Goal: Transaction & Acquisition: Download file/media

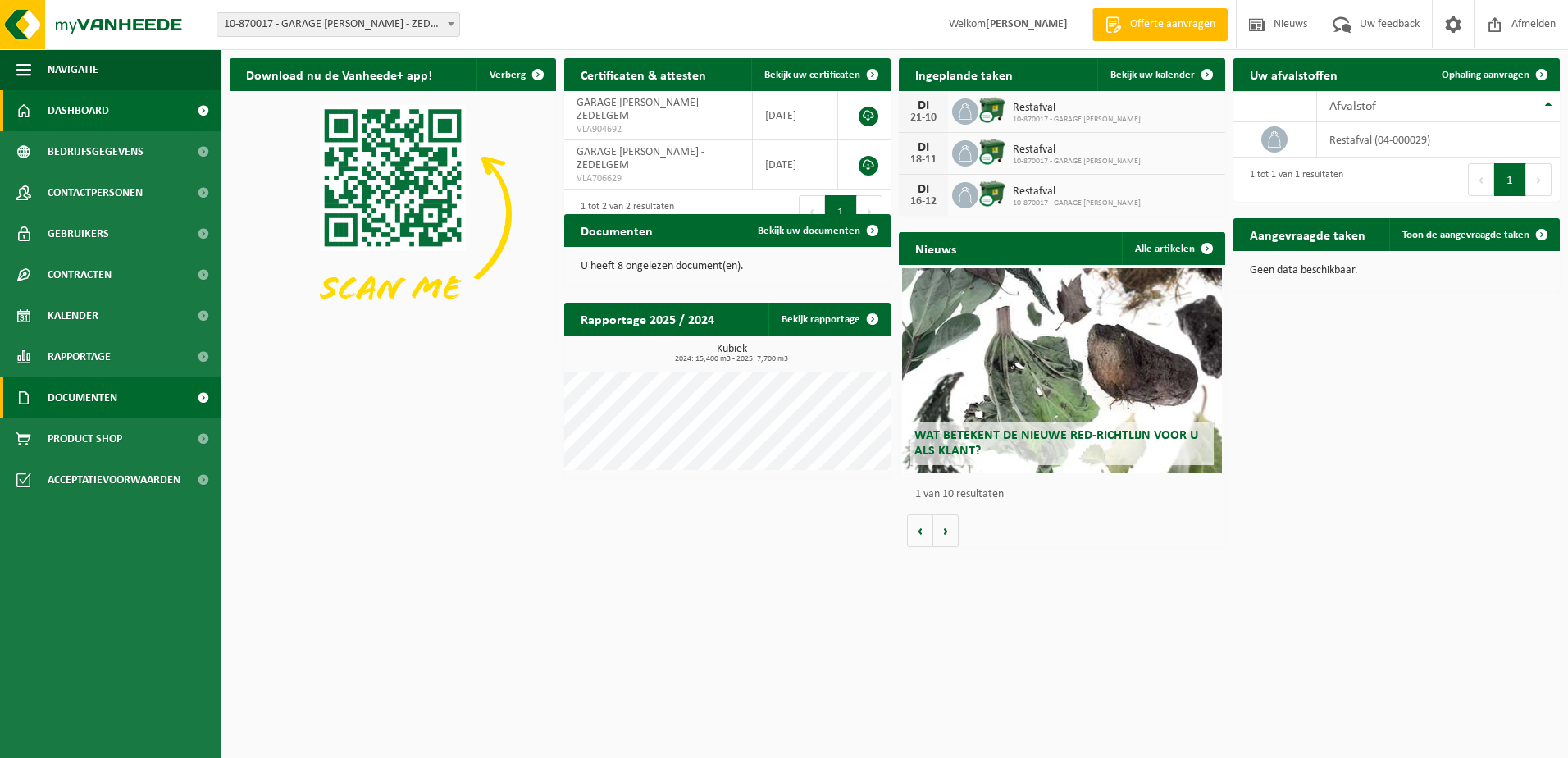
click at [94, 391] on span "Documenten" at bounding box center [83, 397] width 70 height 41
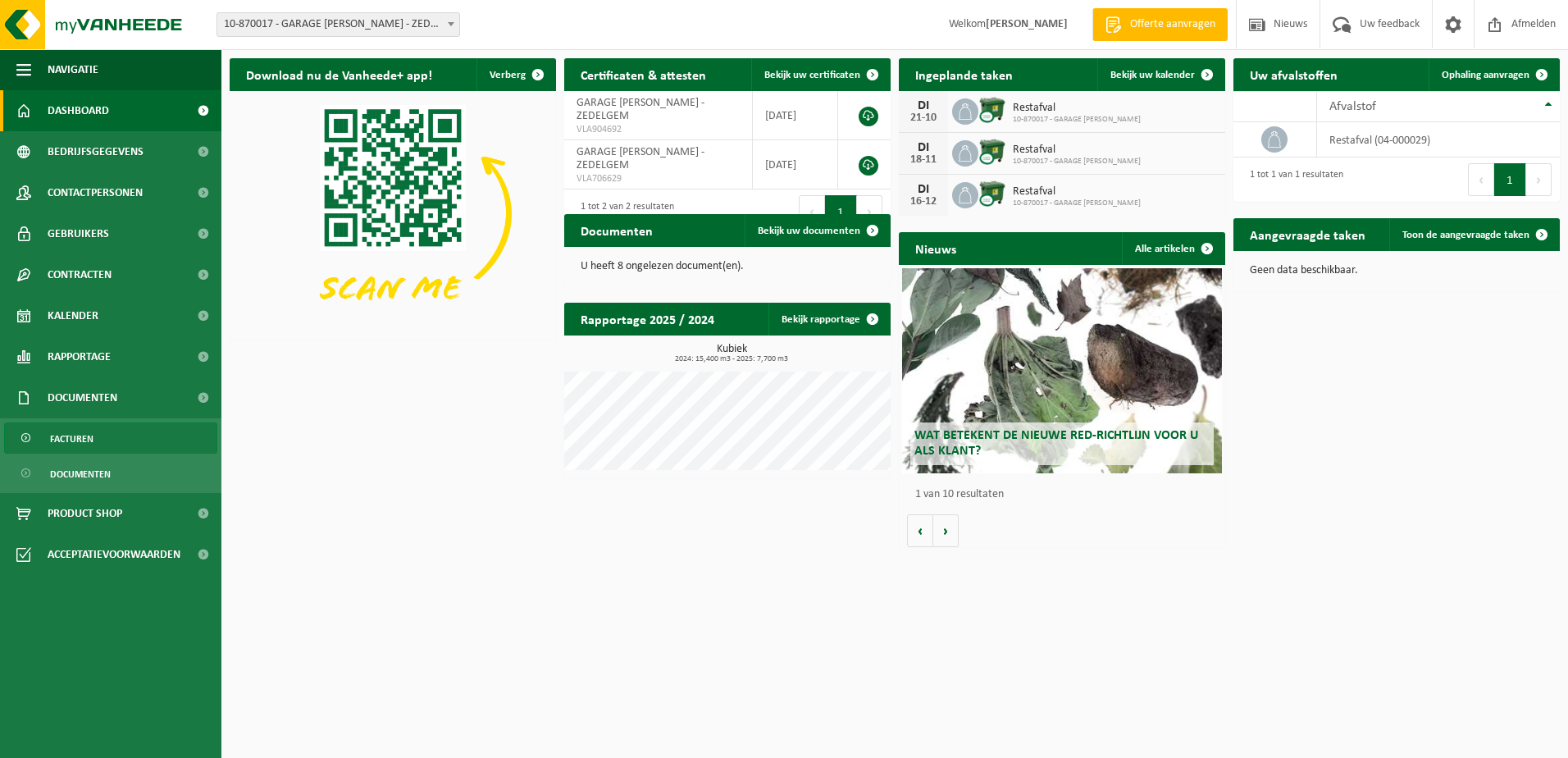
click at [81, 444] on span "Facturen" at bounding box center [72, 439] width 43 height 31
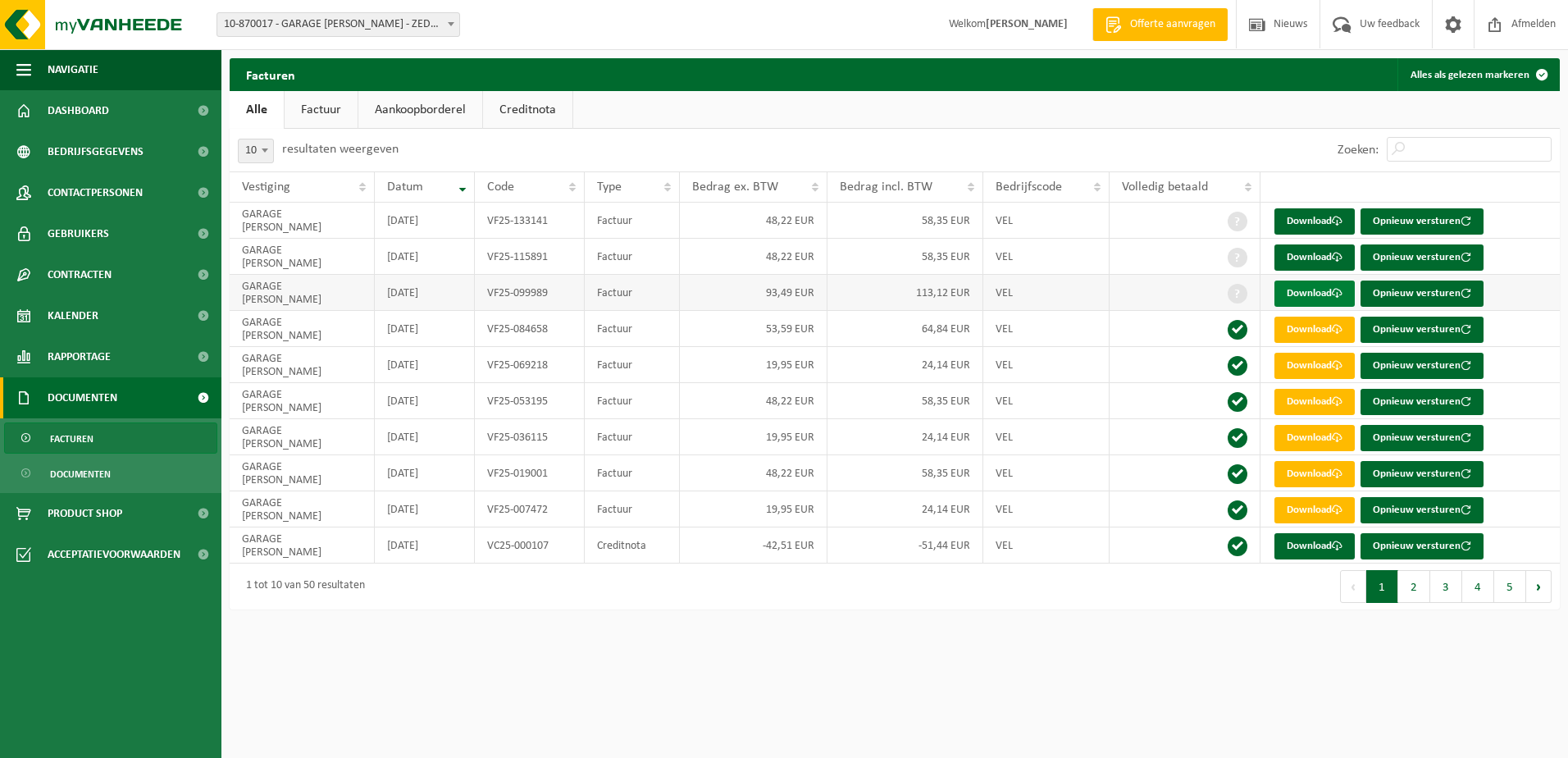
click at [1335, 295] on span at bounding box center [1338, 294] width 11 height 11
click at [1117, 293] on td at bounding box center [1184, 292] width 150 height 36
click at [1308, 261] on link "Download" at bounding box center [1315, 257] width 81 height 27
click at [1120, 285] on td at bounding box center [1184, 292] width 150 height 36
click at [1291, 229] on link "Download" at bounding box center [1315, 221] width 81 height 27
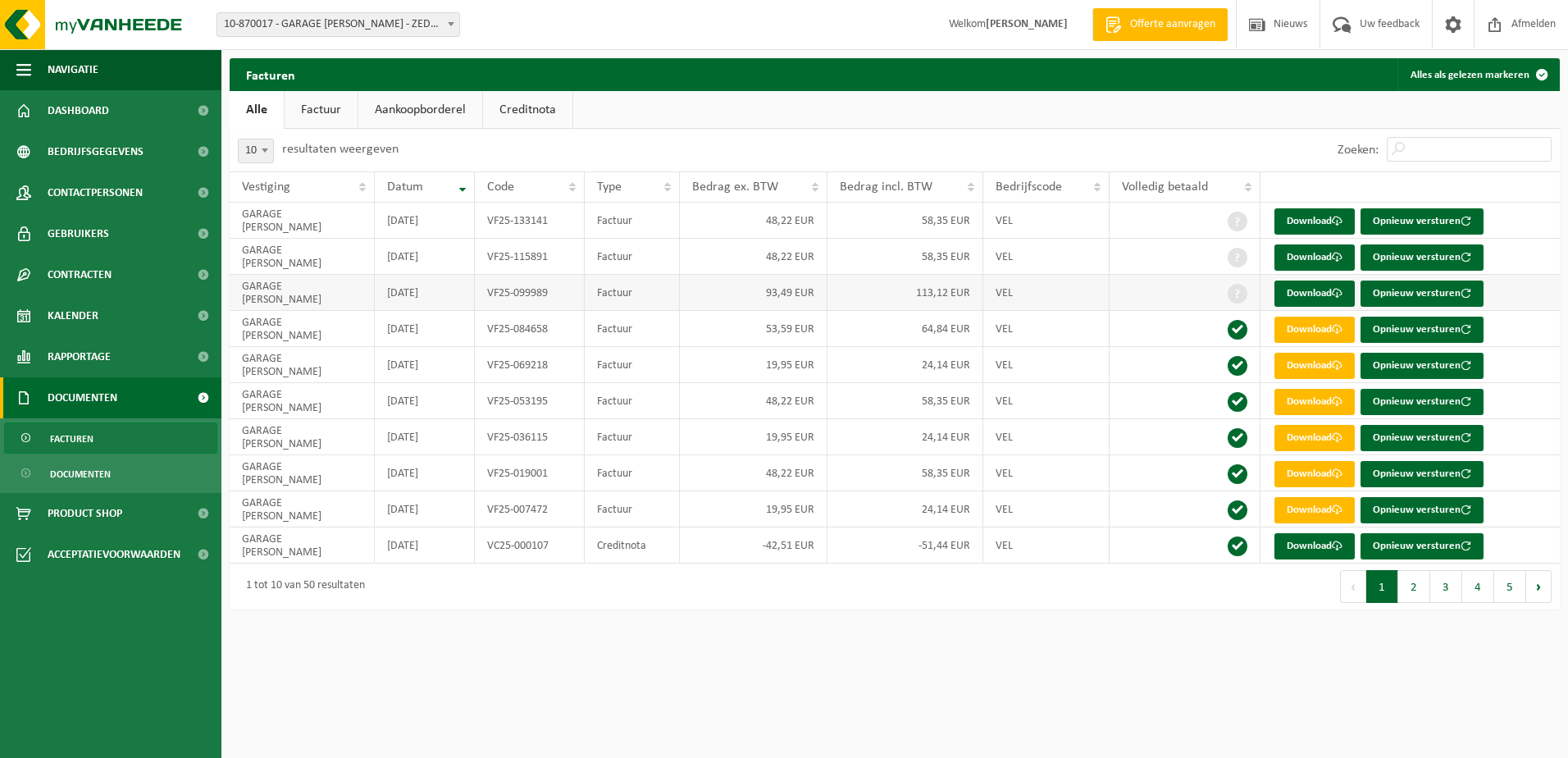
click at [1096, 291] on td "VEL" at bounding box center [1047, 292] width 127 height 36
